Goal: Find specific page/section: Find specific page/section

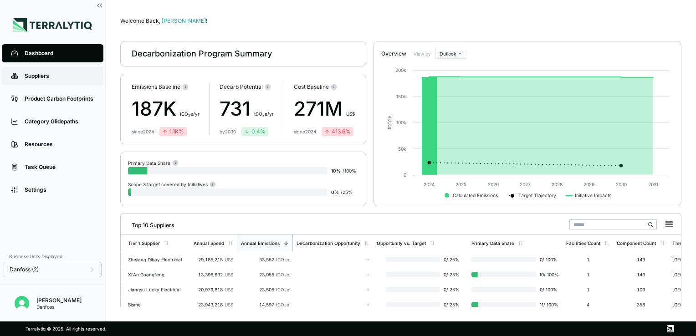
click at [66, 76] on div "Suppliers" at bounding box center [60, 75] width 70 height 7
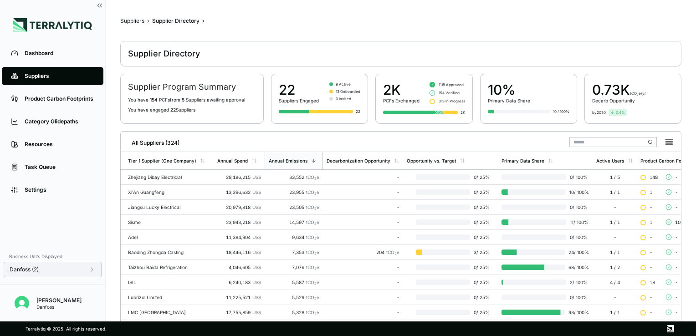
click at [93, 272] on icon at bounding box center [91, 269] width 7 height 7
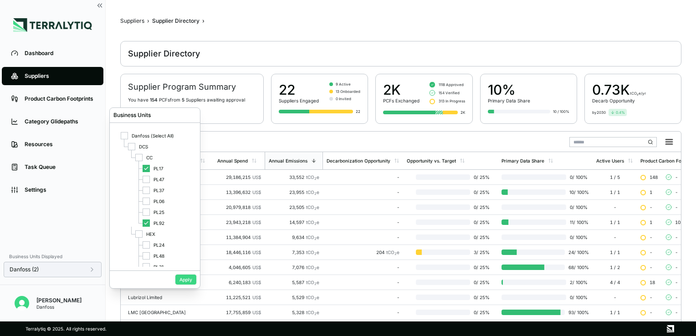
click at [182, 282] on button "Apply" at bounding box center [185, 280] width 21 height 10
